Goal: Information Seeking & Learning: Find specific fact

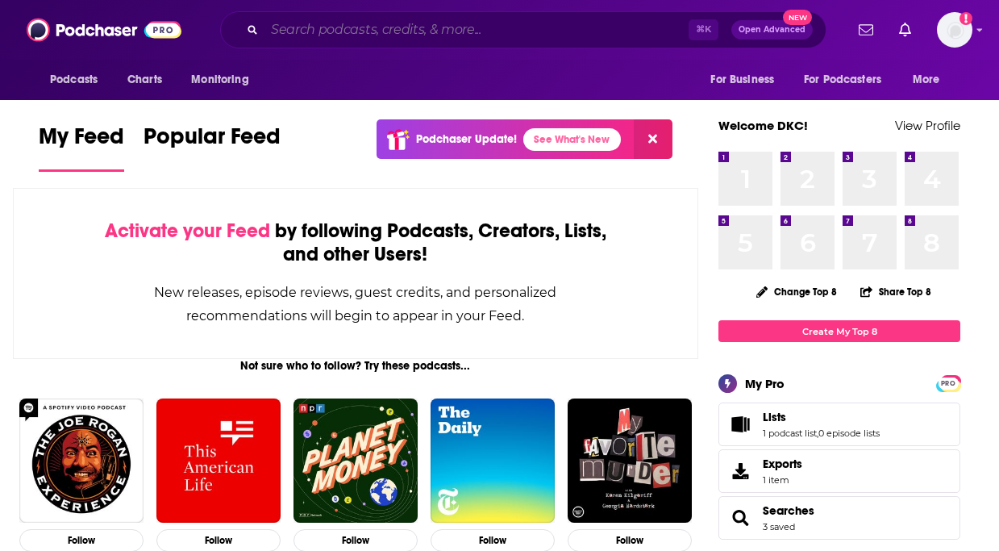
click at [299, 31] on input "Search podcasts, credits, & more..." at bounding box center [476, 30] width 424 height 26
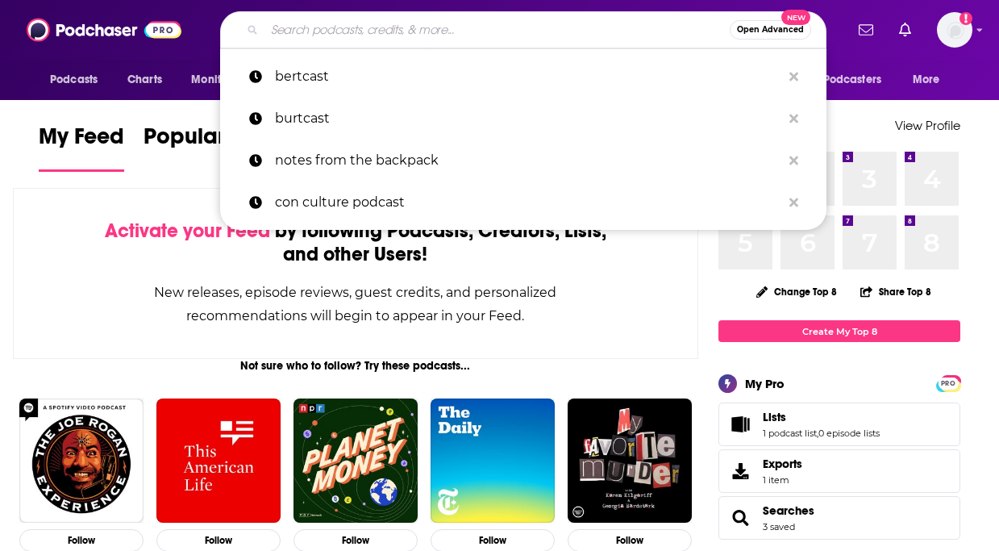
paste input "The Lapsed Fan Podcast"
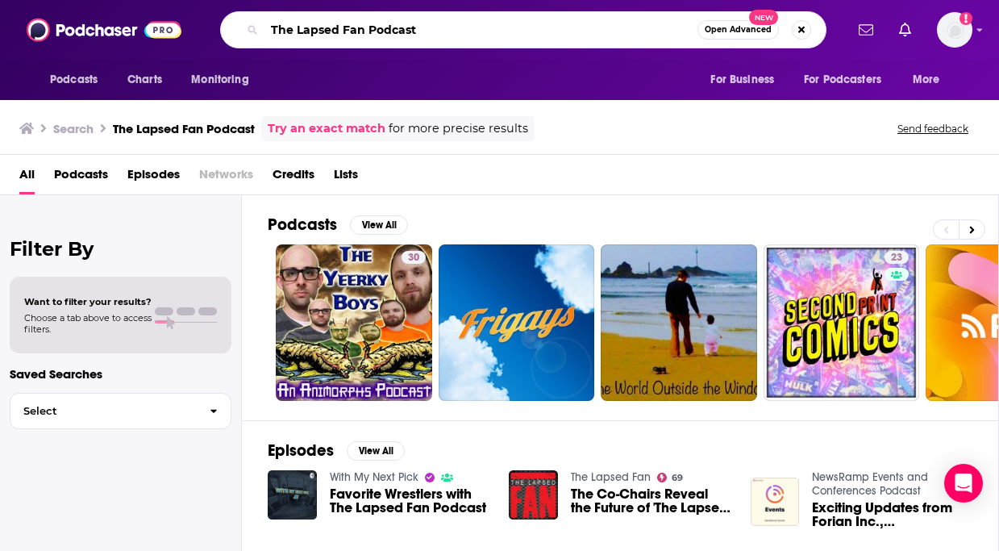
drag, startPoint x: 415, startPoint y: 27, endPoint x: 145, endPoint y: 27, distance: 270.1
click at [145, 27] on div "Podcasts Charts Monitoring The Lapsed Fan Podcast Open Advanced New For Busines…" at bounding box center [499, 30] width 999 height 60
paste input "Search podcasts, credits, & more..."
type input "The Lapsed Fan"
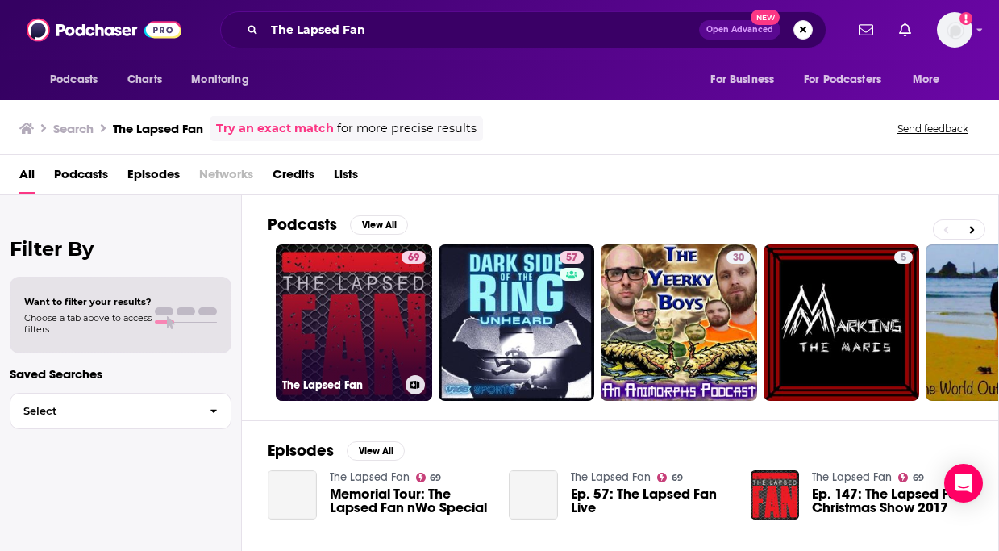
click at [362, 317] on link "69 The Lapsed Fan" at bounding box center [354, 322] width 156 height 156
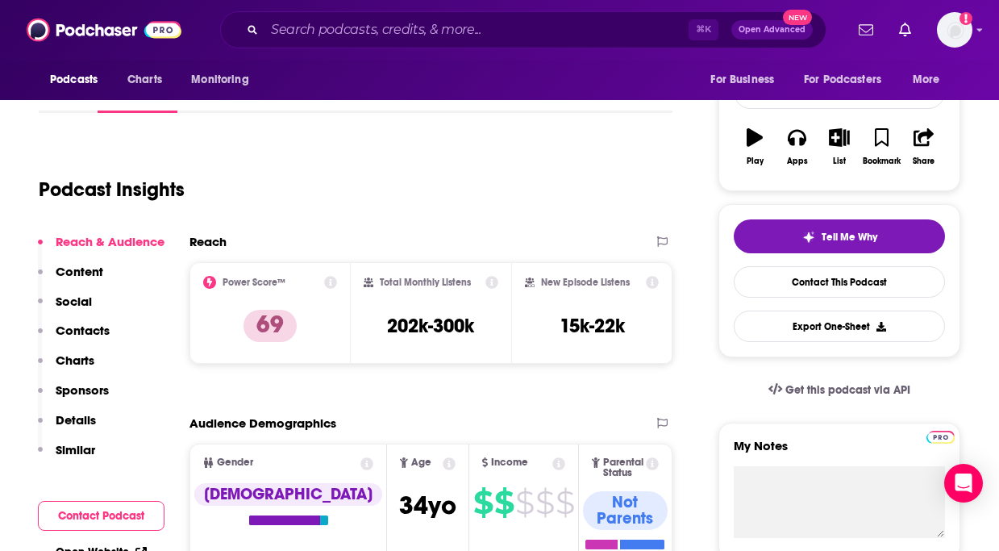
scroll to position [233, 0]
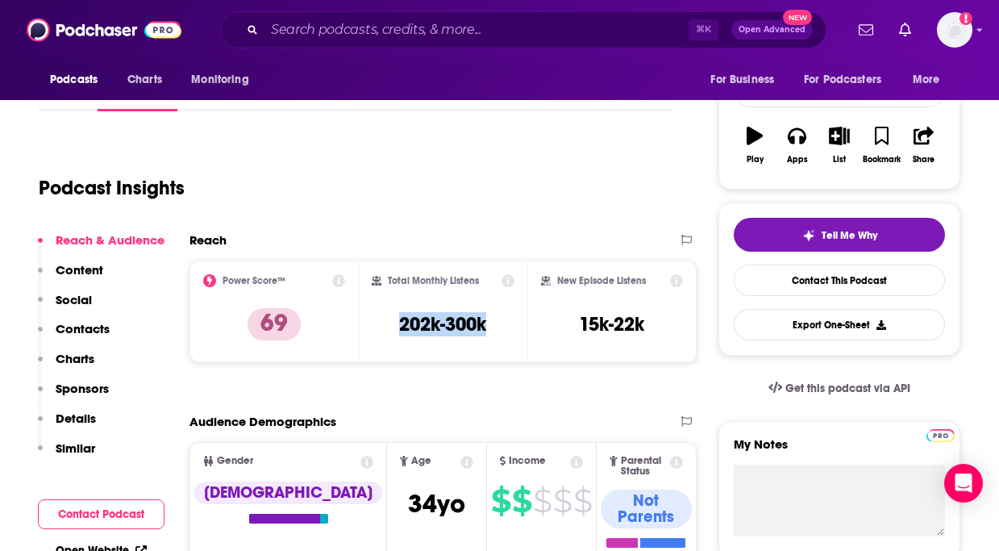
copy h3 "202k-300k"
drag, startPoint x: 381, startPoint y: 322, endPoint x: 494, endPoint y: 322, distance: 112.9
click at [494, 322] on div "Total Monthly Listens 202k-300k" at bounding box center [443, 311] width 143 height 74
copy h2 "Total Monthly Listens"
drag, startPoint x: 387, startPoint y: 280, endPoint x: 484, endPoint y: 280, distance: 96.7
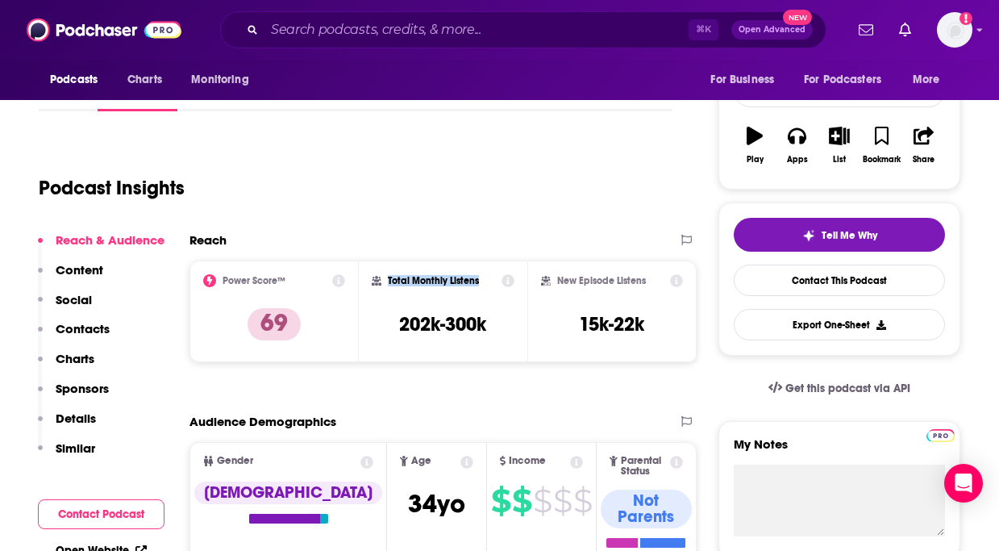
click at [484, 280] on div "Total Monthly Listens" at bounding box center [443, 280] width 143 height 13
